Goal: Transaction & Acquisition: Purchase product/service

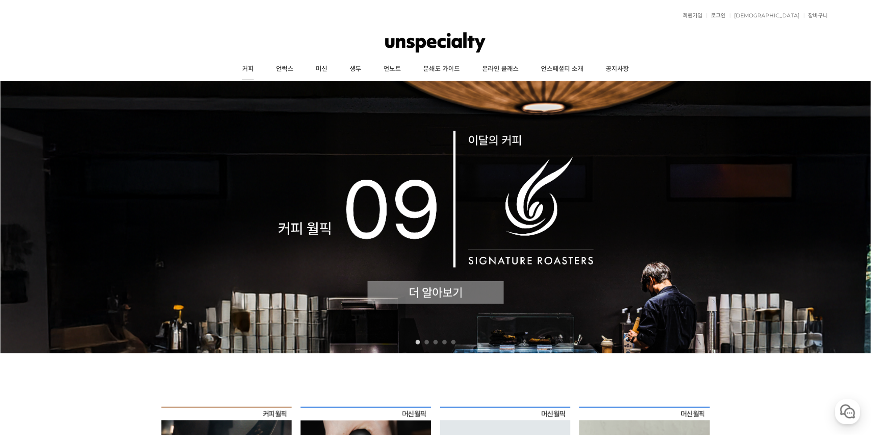
click at [256, 67] on link "커피" at bounding box center [248, 69] width 34 height 22
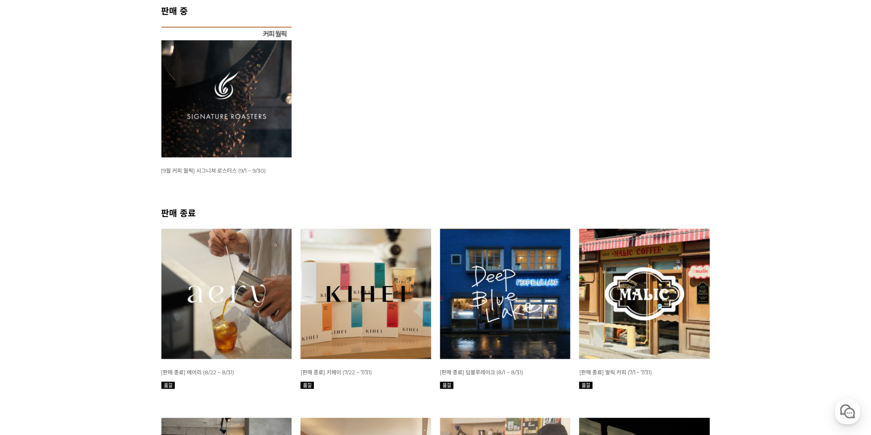
scroll to position [188, 0]
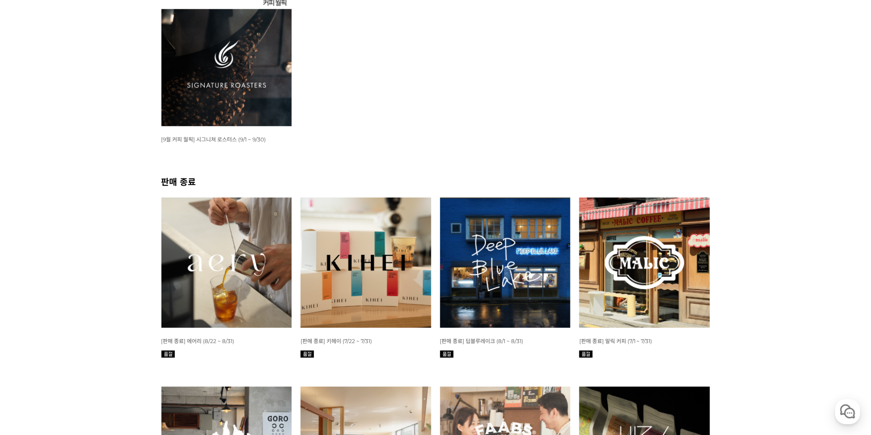
click at [508, 244] on img at bounding box center [505, 263] width 131 height 131
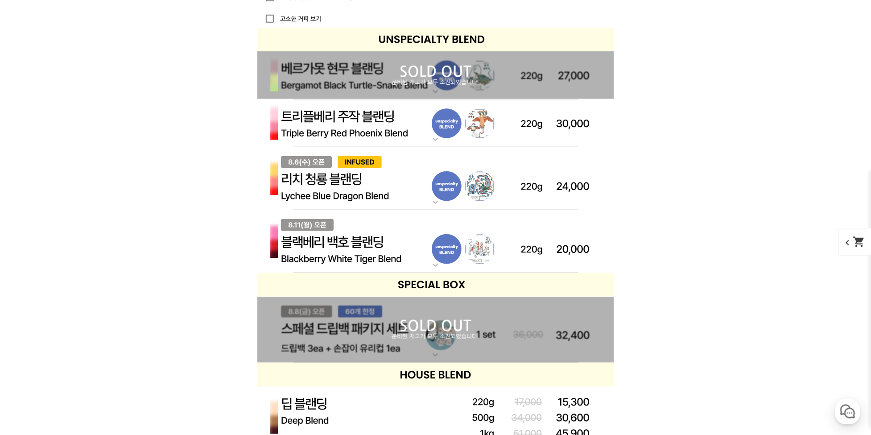
scroll to position [2724, 0]
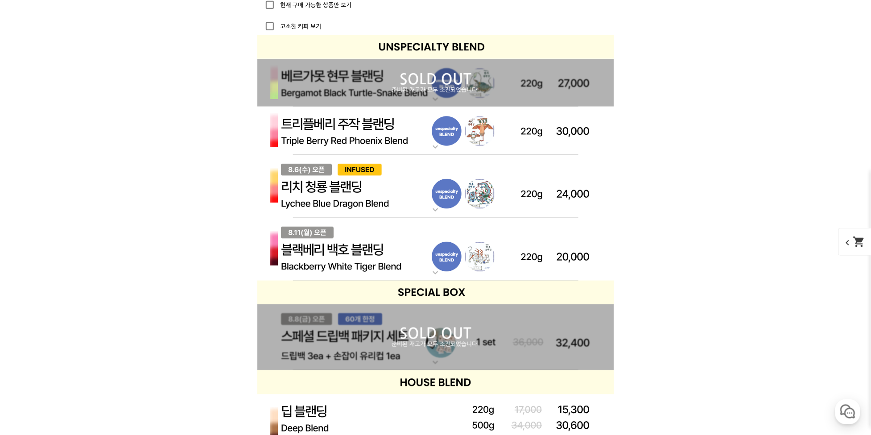
click at [420, 93] on p "준비된 재고가 모두 소진되었습니다." at bounding box center [435, 90] width 357 height 7
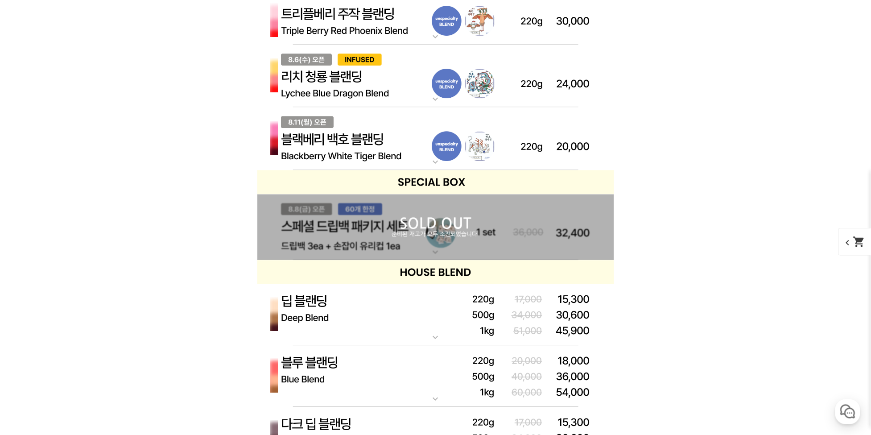
scroll to position [3288, 0]
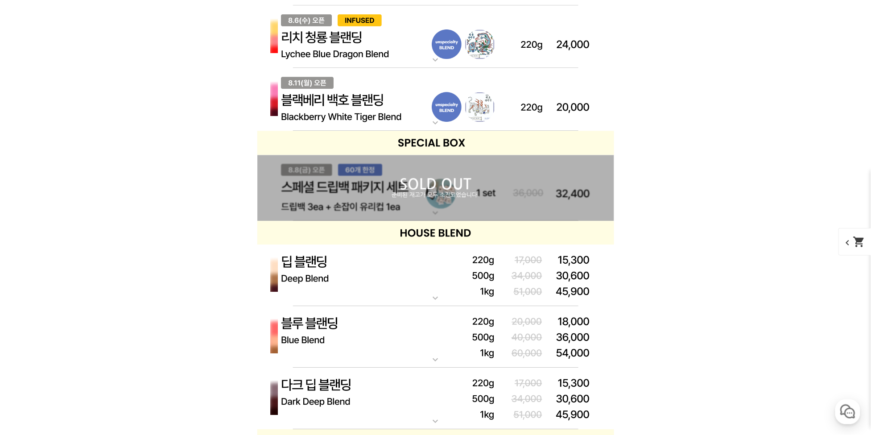
click at [447, 125] on img at bounding box center [435, 99] width 357 height 63
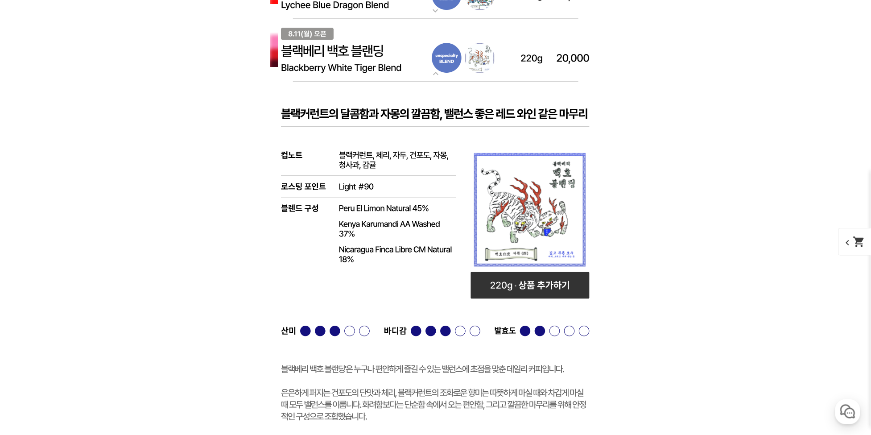
scroll to position [3381, 0]
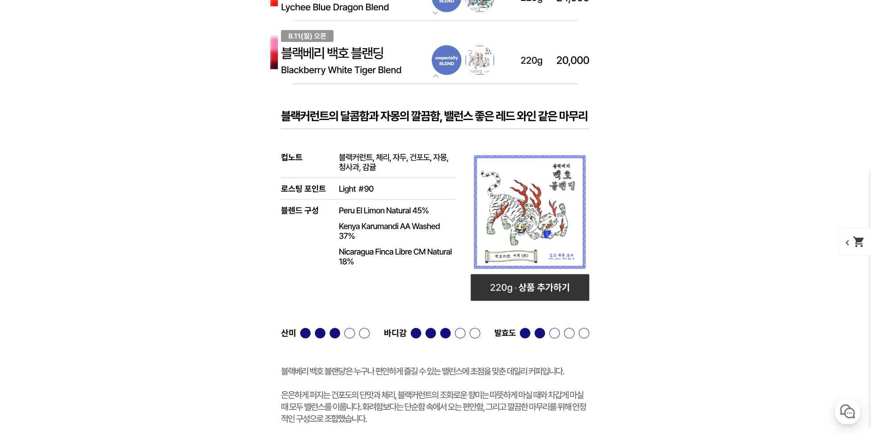
click at [452, 118] on rect at bounding box center [435, 266] width 357 height 365
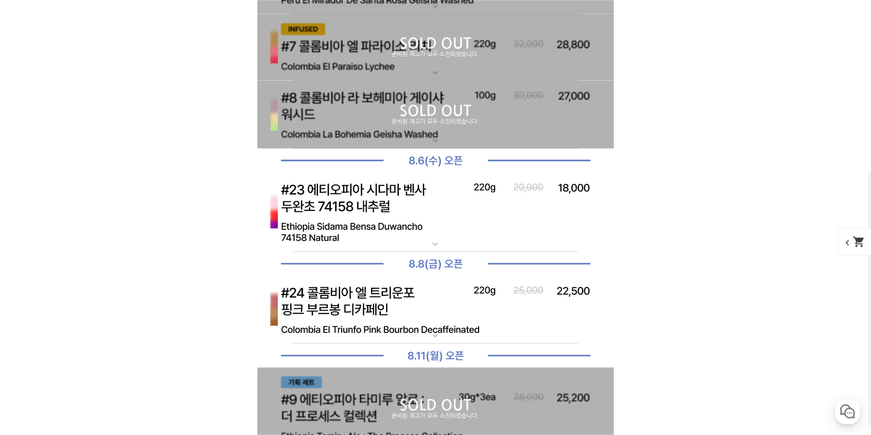
scroll to position [4415, 0]
